Goal: Information Seeking & Learning: Learn about a topic

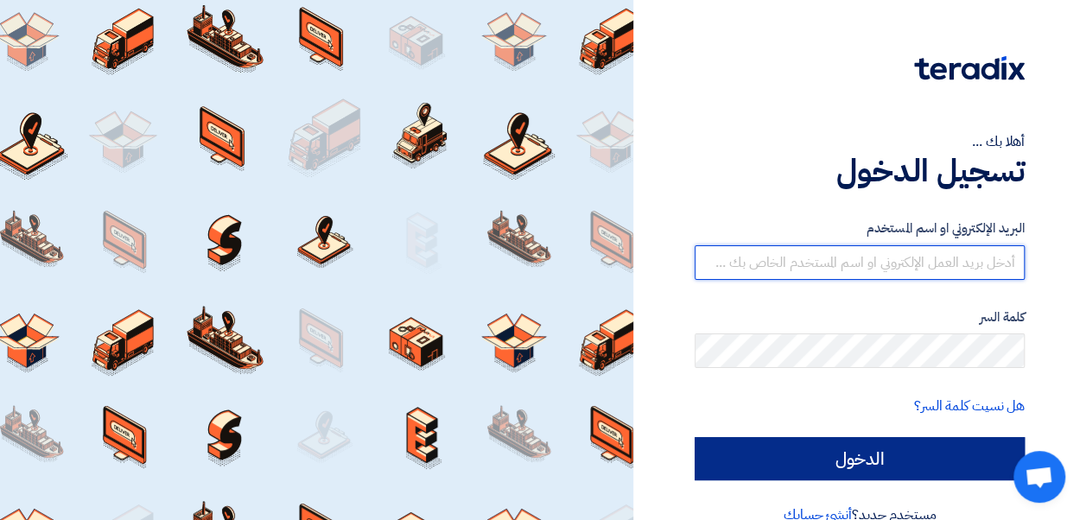
type input "[EMAIL_ADDRESS][PERSON_NAME][DOMAIN_NAME]"
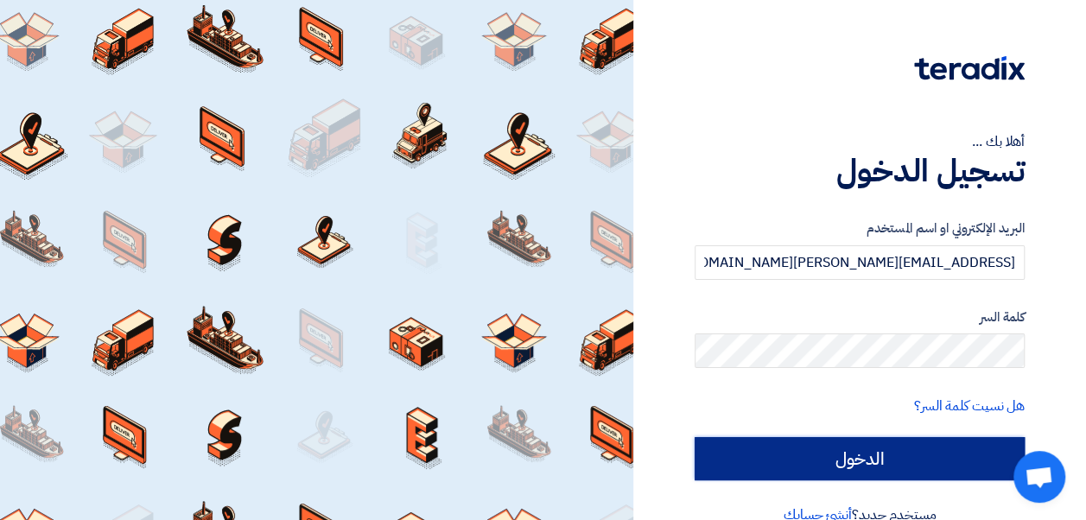
click at [814, 469] on input "الدخول" at bounding box center [860, 458] width 330 height 43
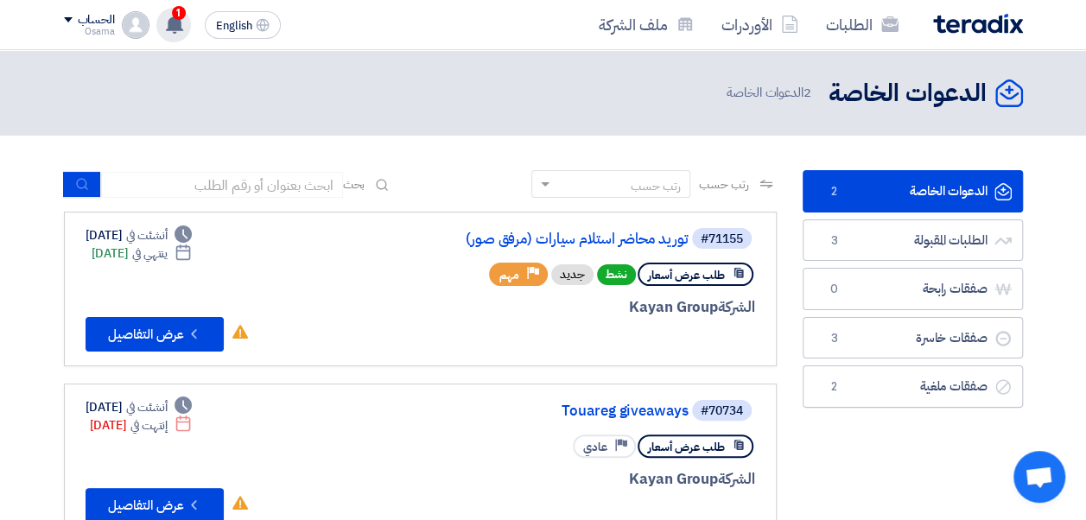
click at [166, 28] on icon at bounding box center [174, 24] width 19 height 19
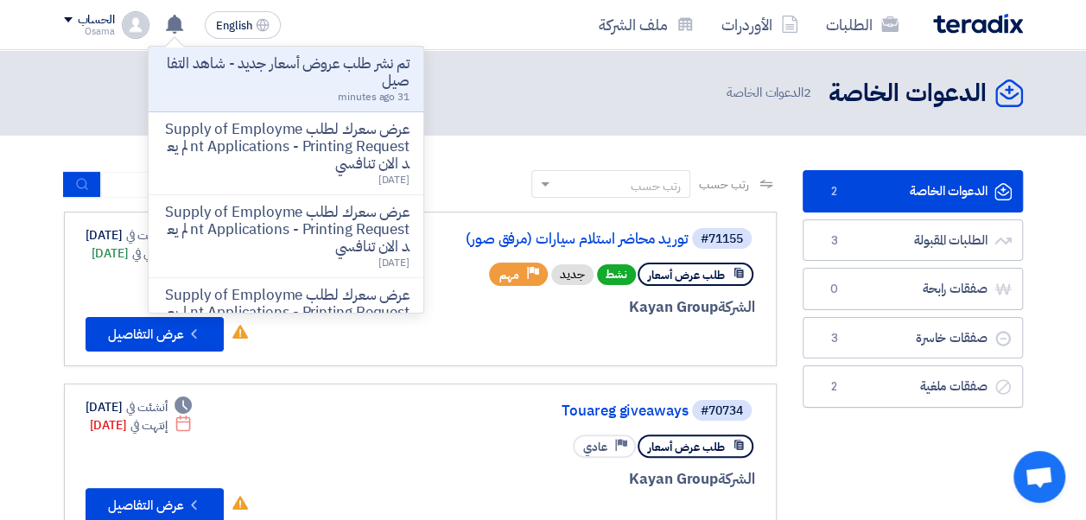
click at [350, 82] on p "تم نشر طلب عروض أسعار جديد - شاهد التفاصيل" at bounding box center [285, 72] width 247 height 35
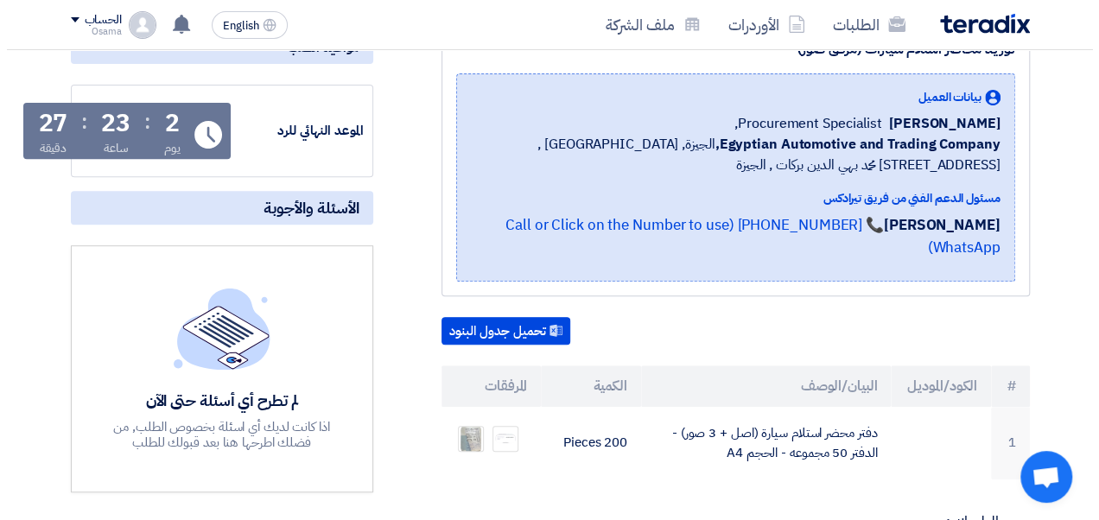
scroll to position [346, 0]
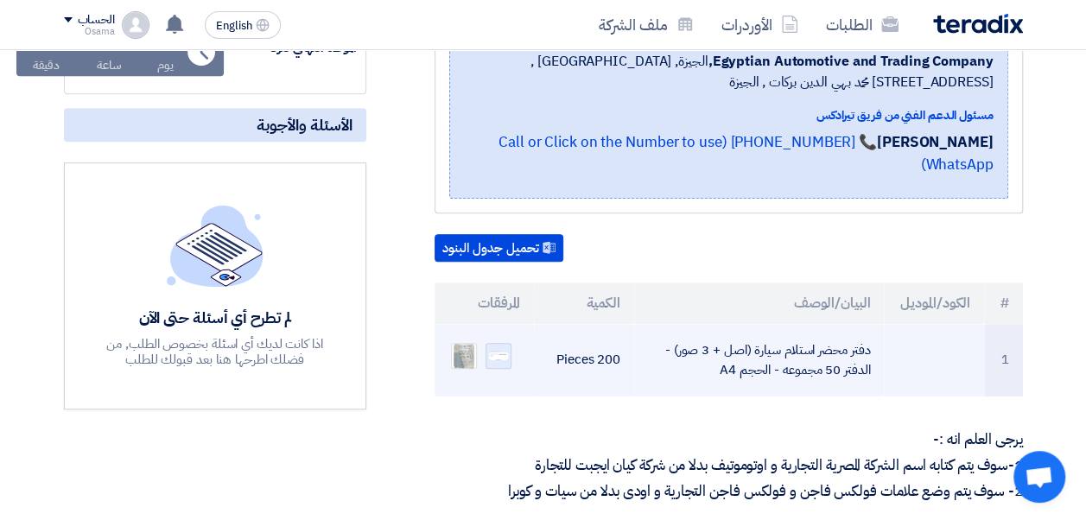
click at [496, 349] on img at bounding box center [499, 355] width 24 height 13
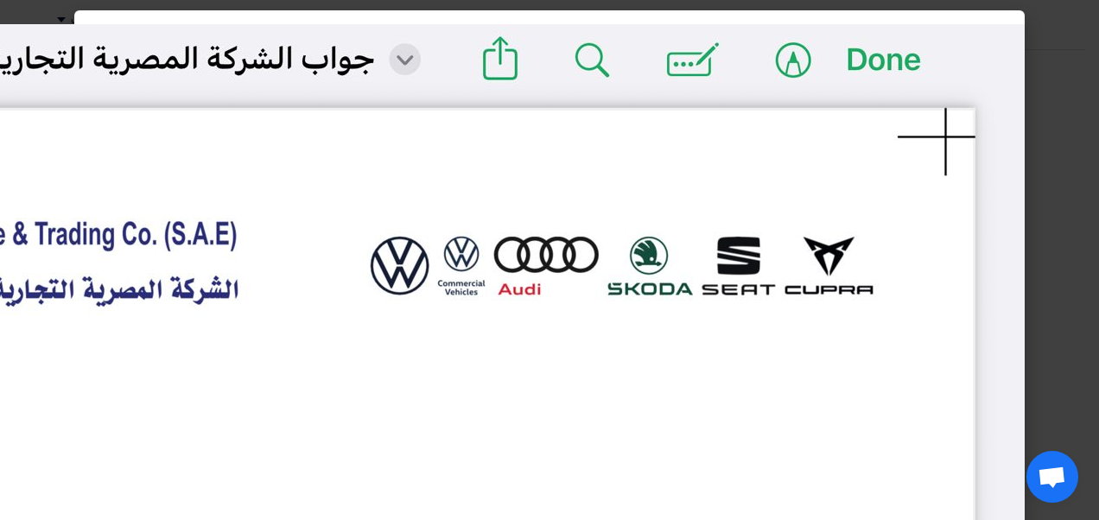
scroll to position [0, 0]
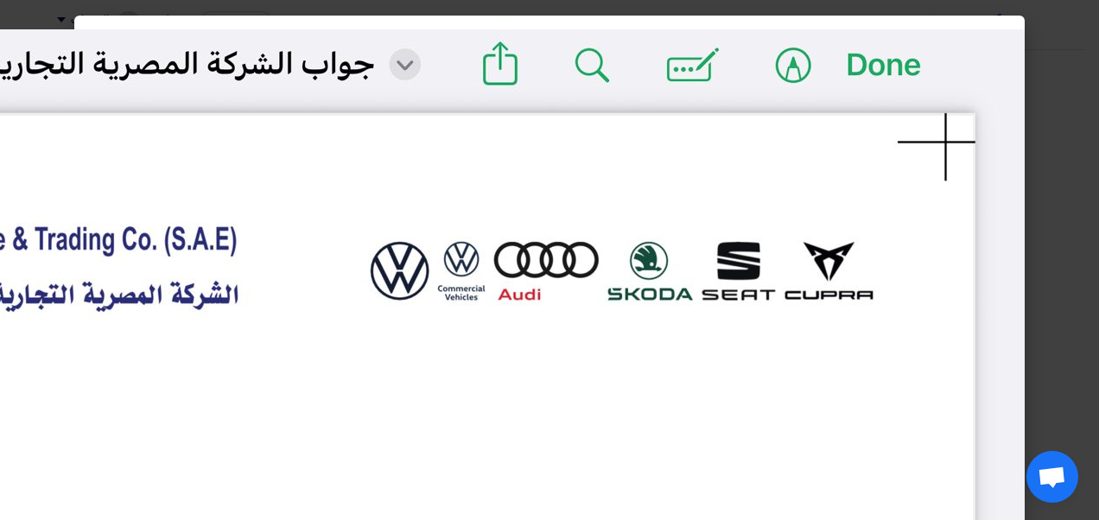
click at [1068, 218] on modal-container at bounding box center [549, 260] width 1099 height 520
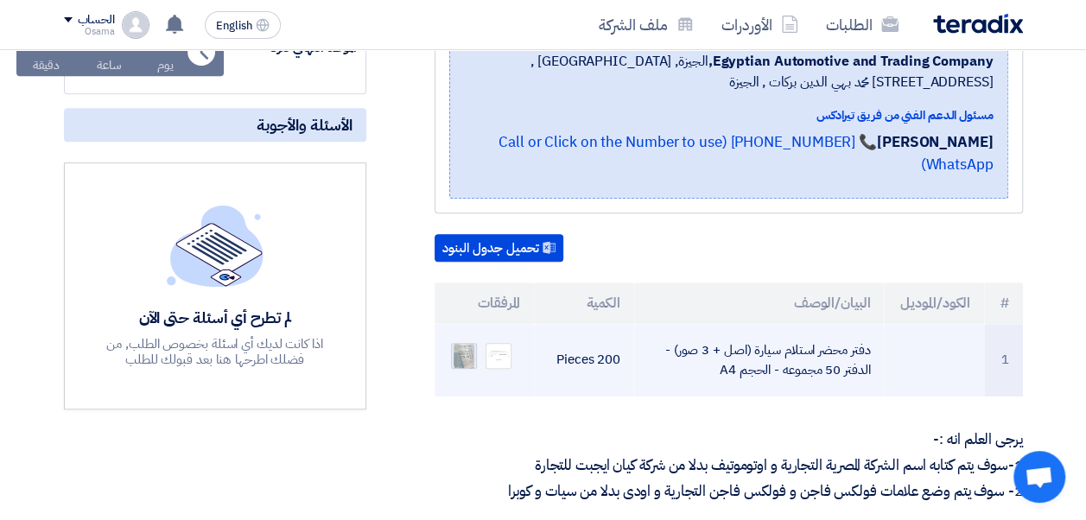
click at [468, 341] on img at bounding box center [464, 356] width 24 height 31
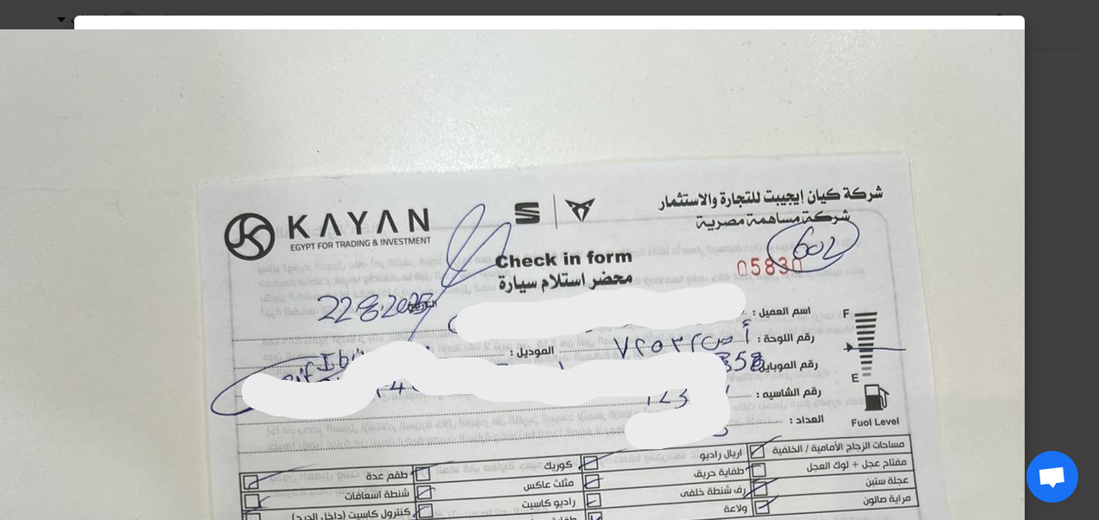
click at [1078, 165] on modal-container at bounding box center [549, 260] width 1099 height 520
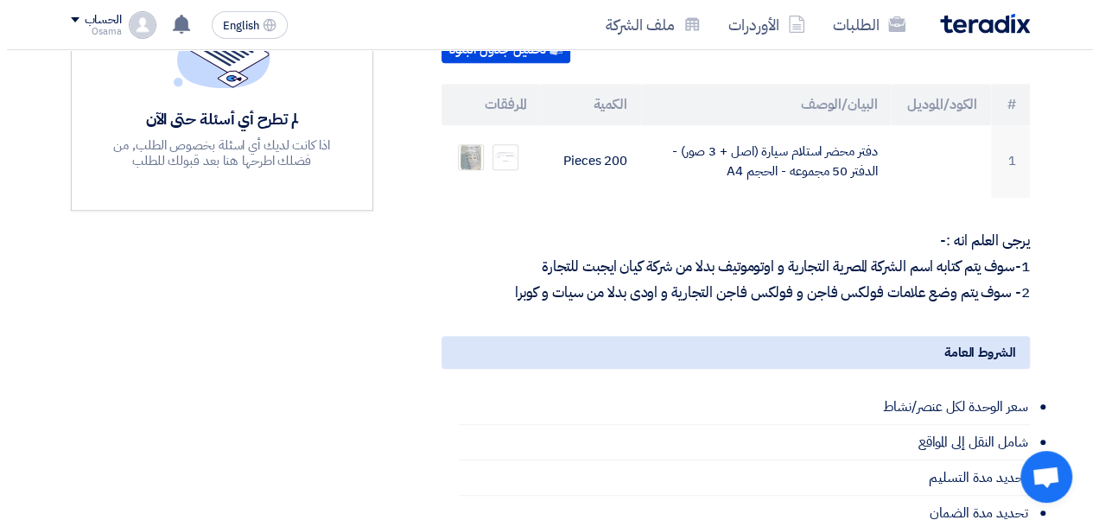
scroll to position [519, 0]
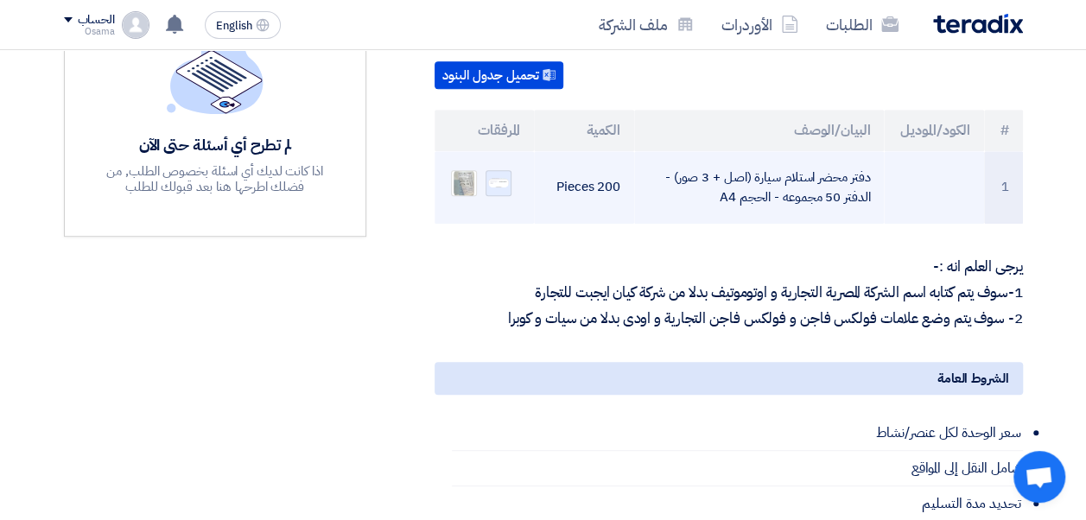
click at [488, 176] on img at bounding box center [499, 182] width 24 height 13
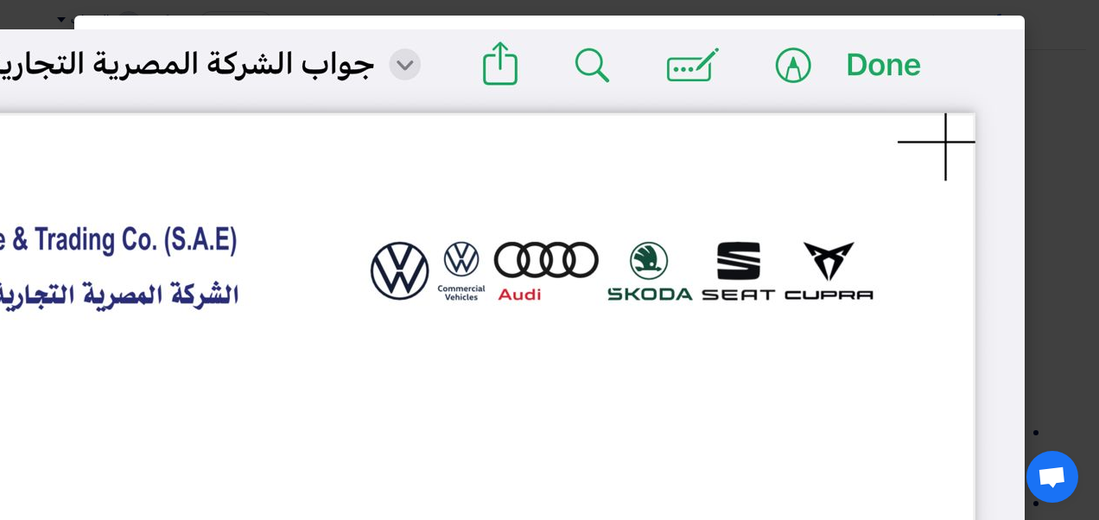
click at [1053, 150] on modal-container at bounding box center [549, 260] width 1099 height 520
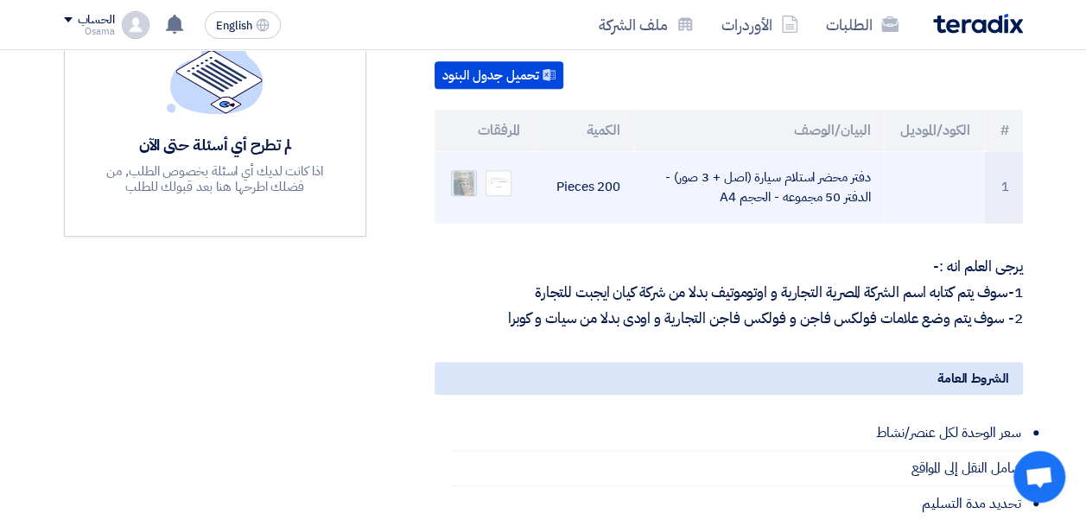
click at [467, 168] on img at bounding box center [464, 183] width 24 height 31
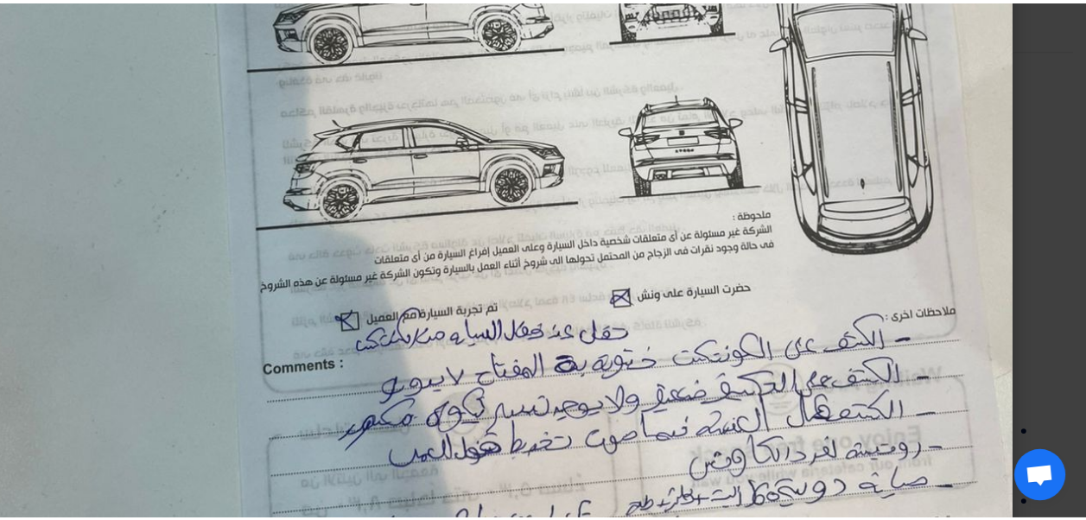
scroll to position [605, 0]
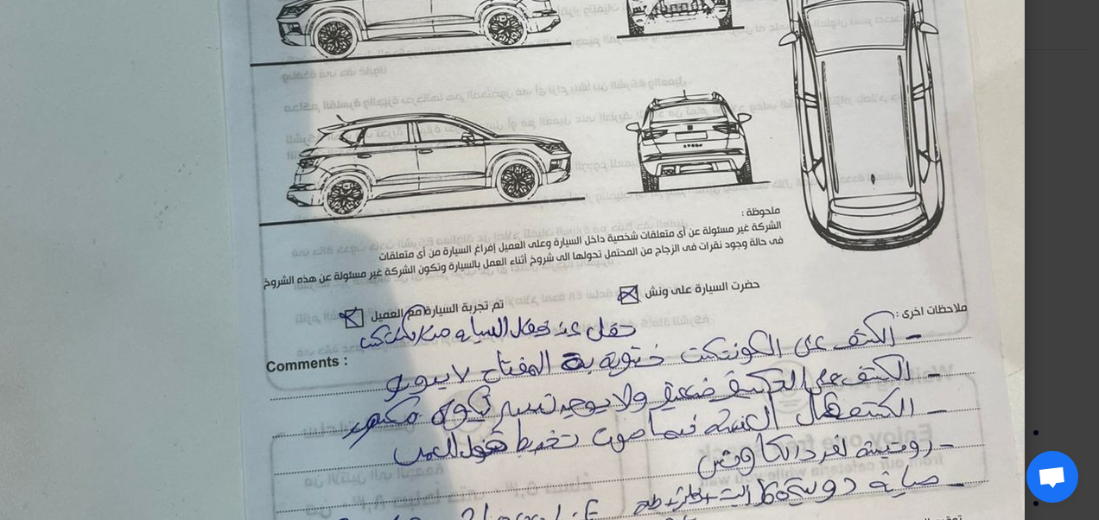
click at [978, 146] on img at bounding box center [506, 115] width 1037 height 1383
click at [1051, 144] on modal-container at bounding box center [549, 260] width 1099 height 520
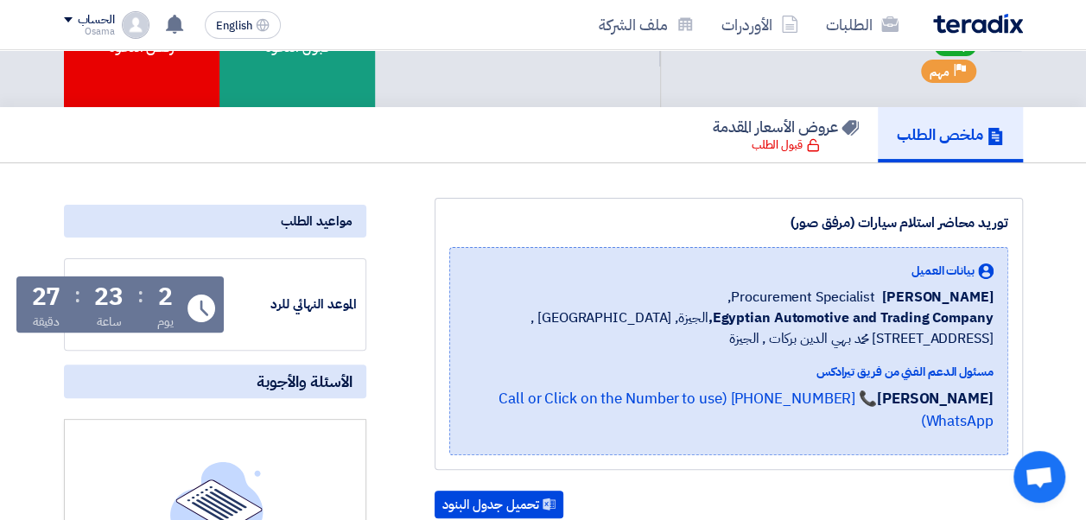
scroll to position [0, 0]
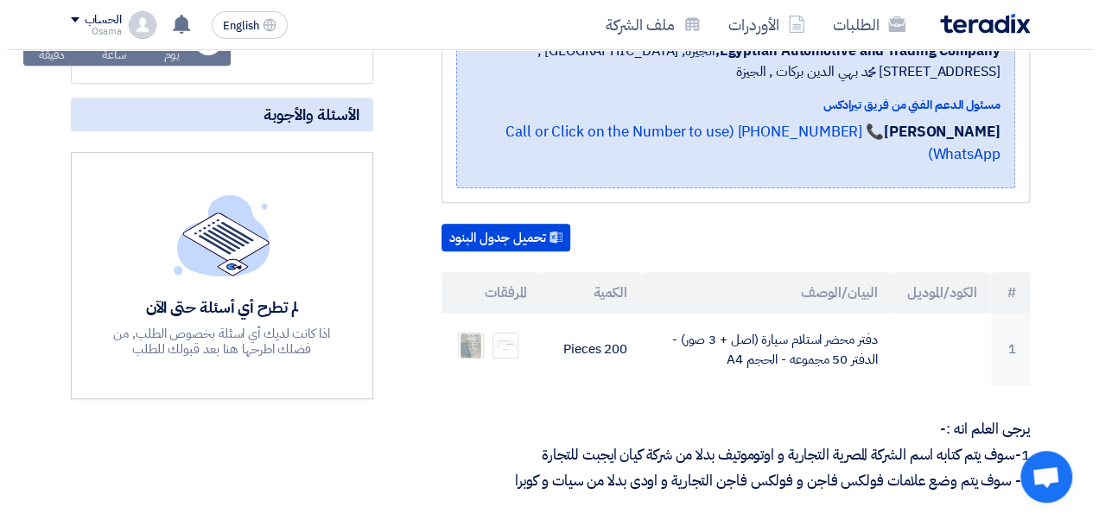
scroll to position [432, 0]
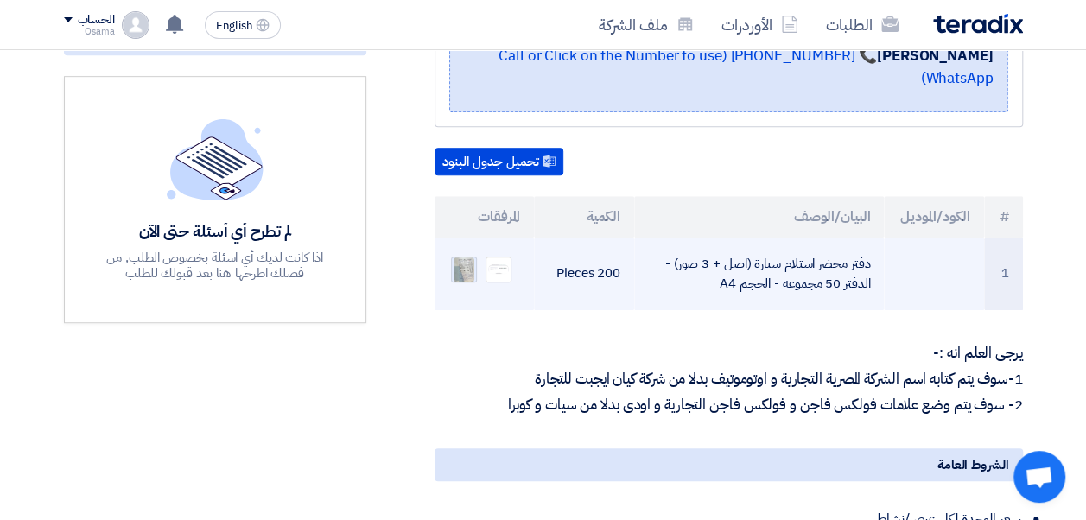
click at [472, 254] on img at bounding box center [464, 269] width 24 height 31
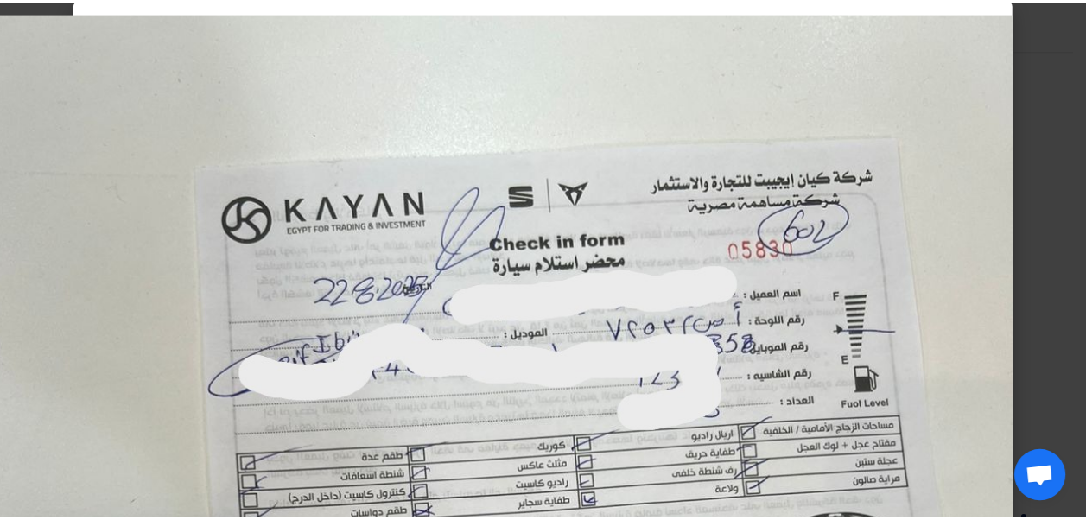
scroll to position [0, 0]
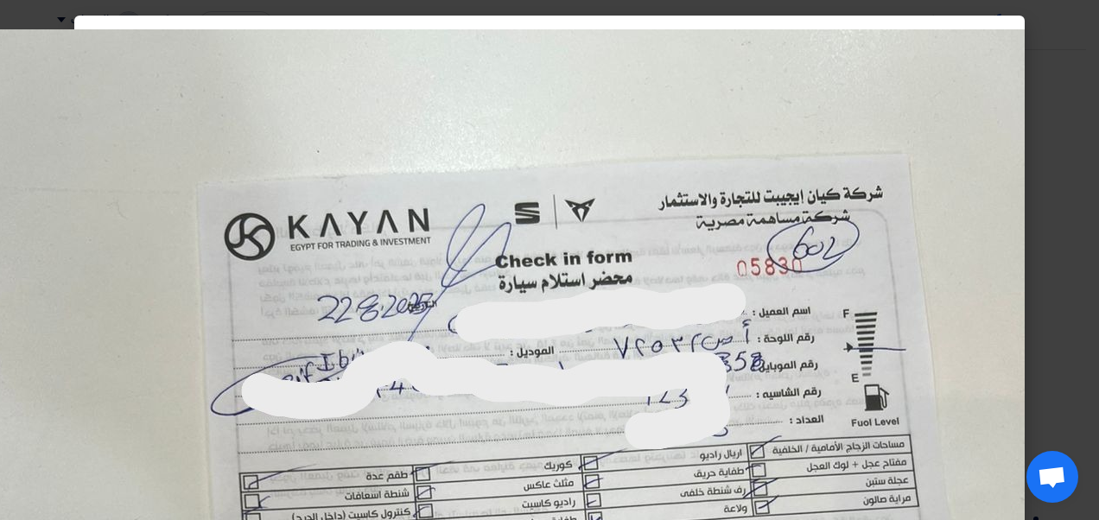
click at [1079, 205] on modal-container at bounding box center [549, 260] width 1099 height 520
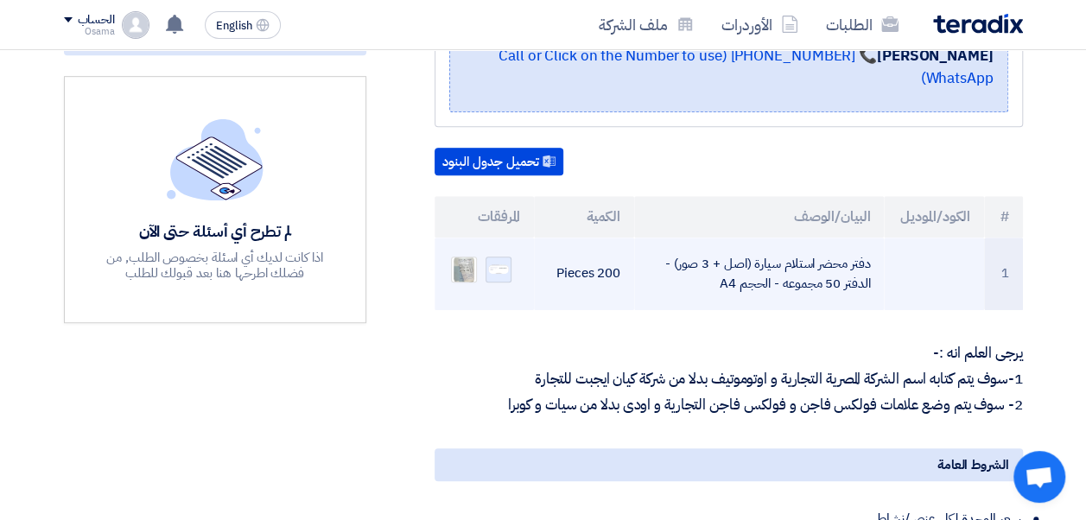
click at [498, 263] on img at bounding box center [499, 269] width 24 height 13
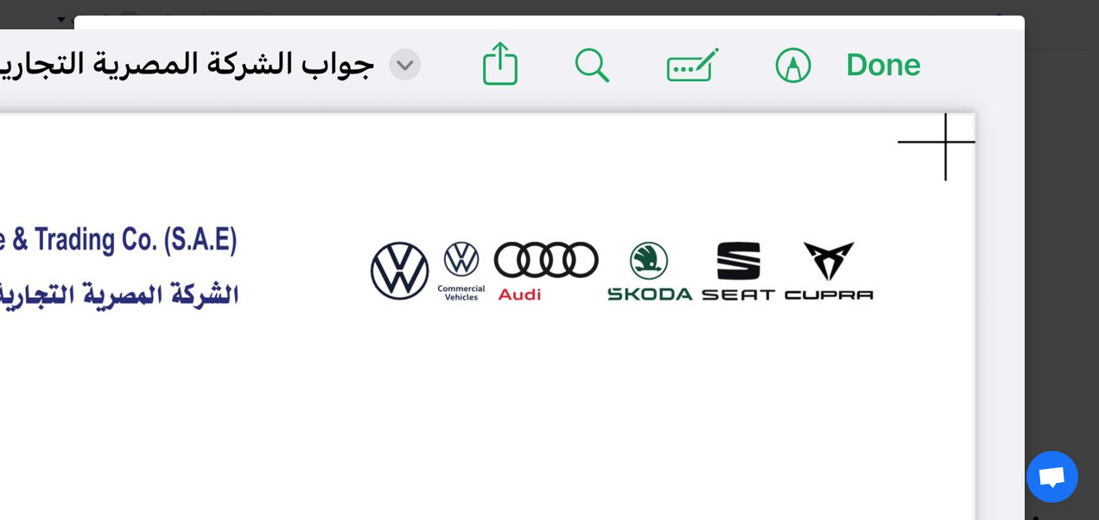
click at [1060, 245] on modal-container at bounding box center [549, 260] width 1099 height 520
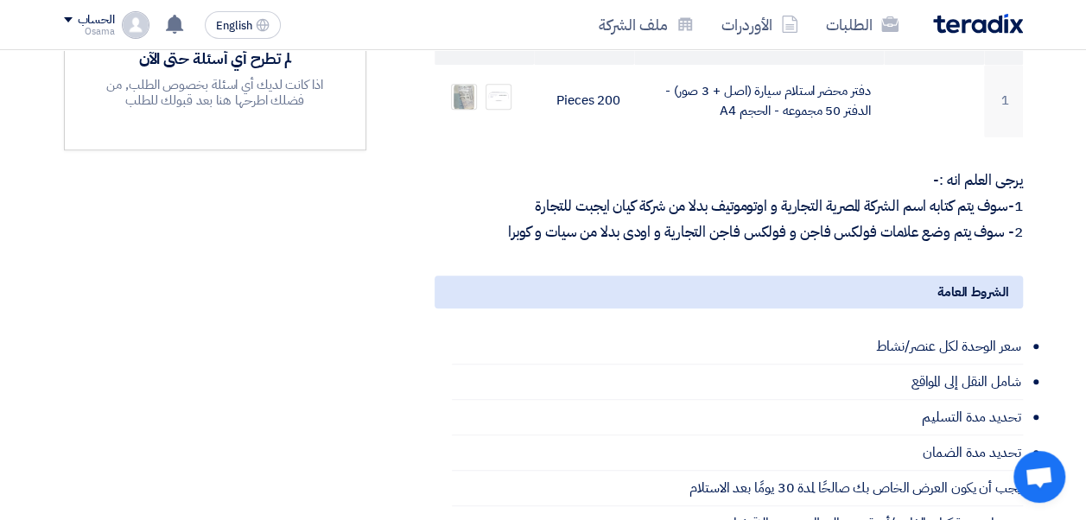
scroll to position [519, 0]
